Goal: Information Seeking & Learning: Learn about a topic

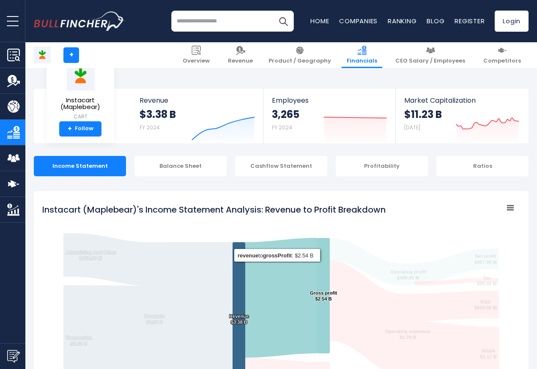
scroll to position [457, 0]
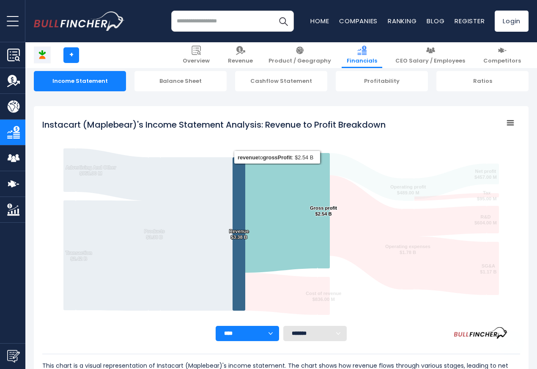
scroll to position [457, 0]
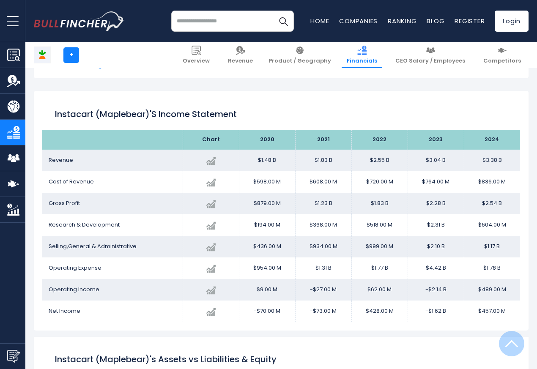
scroll to position [457, 0]
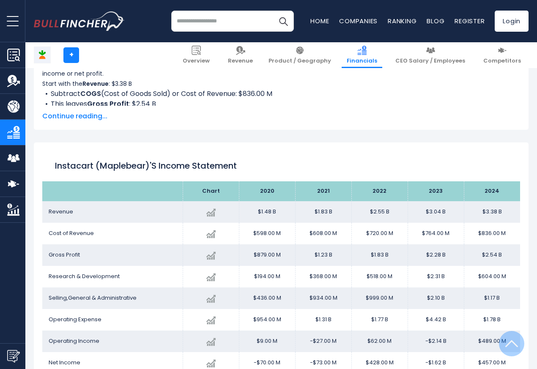
scroll to position [457, 0]
